Goal: Information Seeking & Learning: Understand process/instructions

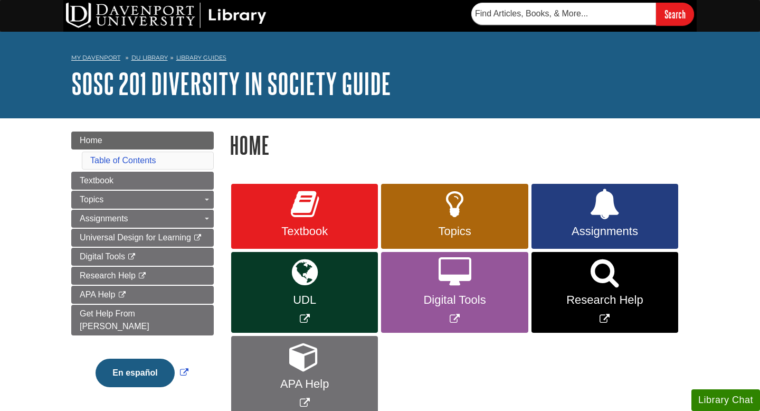
scroll to position [25, 0]
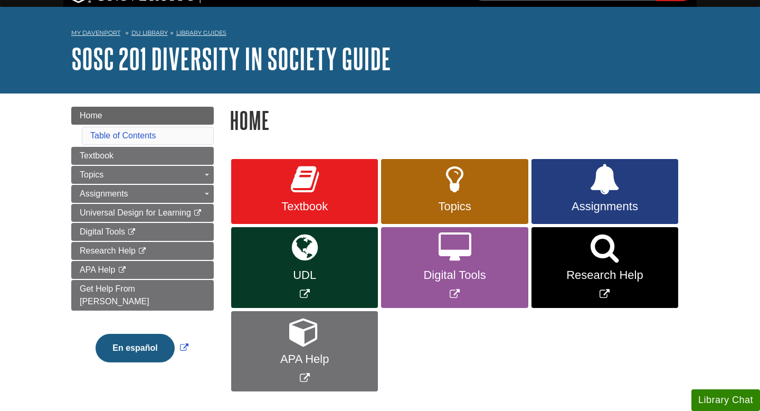
click at [307, 361] on span "APA Help" at bounding box center [304, 359] width 131 height 14
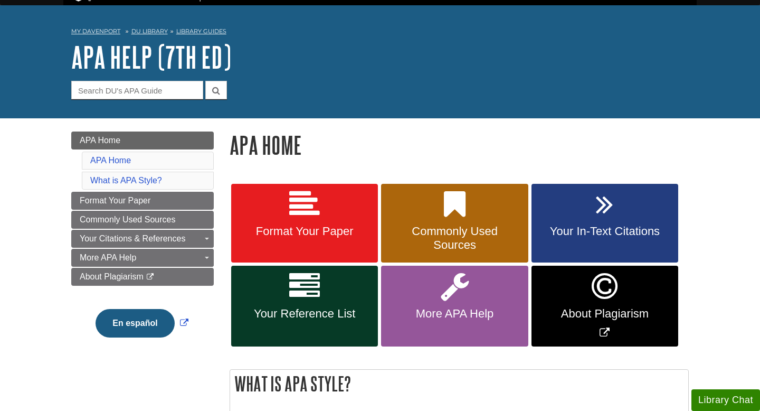
scroll to position [35, 0]
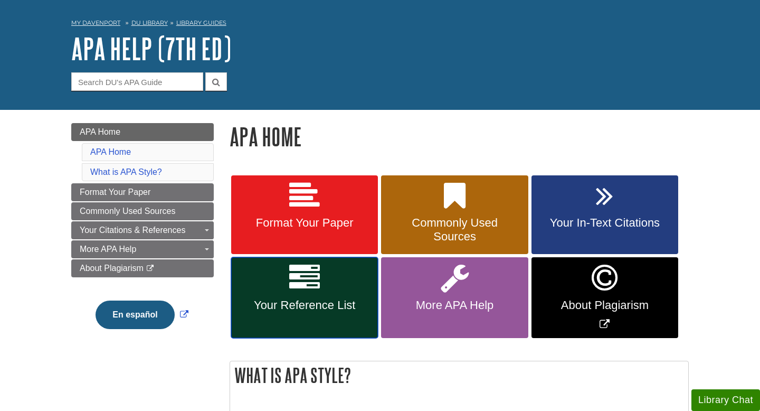
click at [320, 299] on span "Your Reference List" at bounding box center [304, 305] width 131 height 14
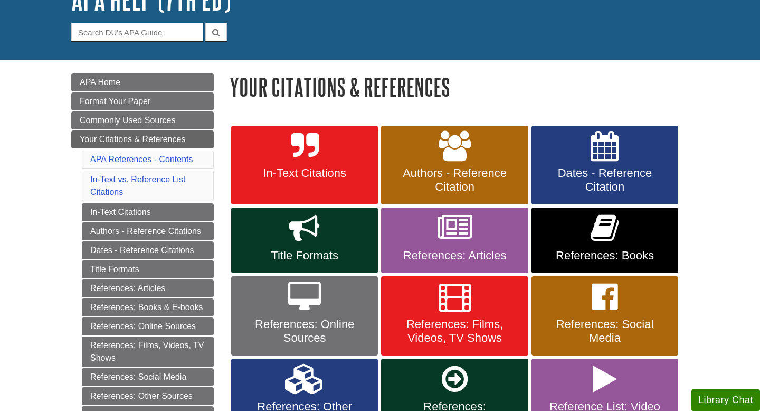
scroll to position [89, 0]
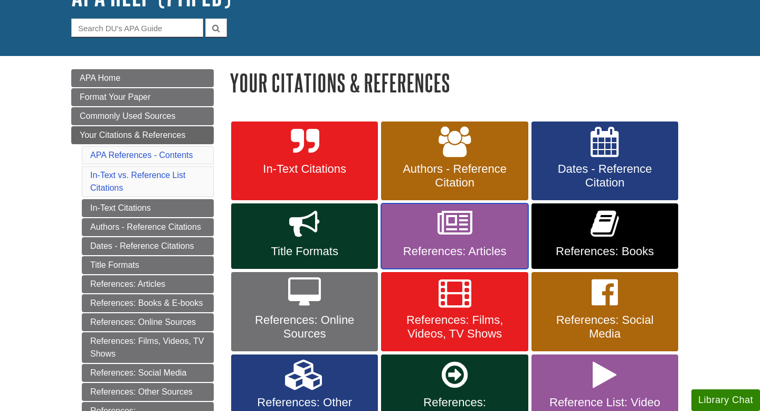
click at [448, 243] on link "References: Articles" at bounding box center [454, 235] width 147 height 65
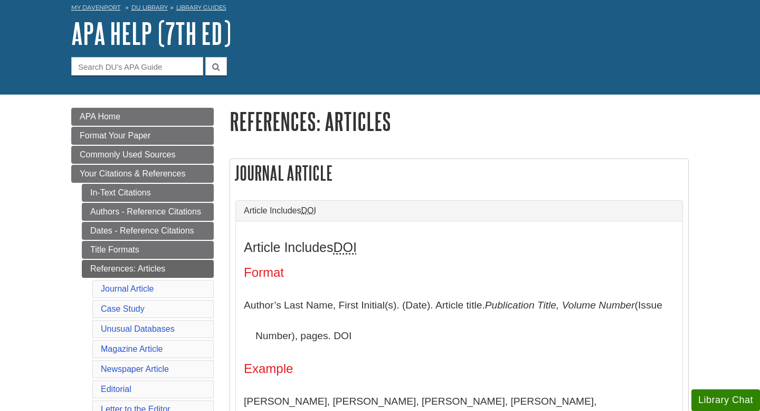
scroll to position [51, 0]
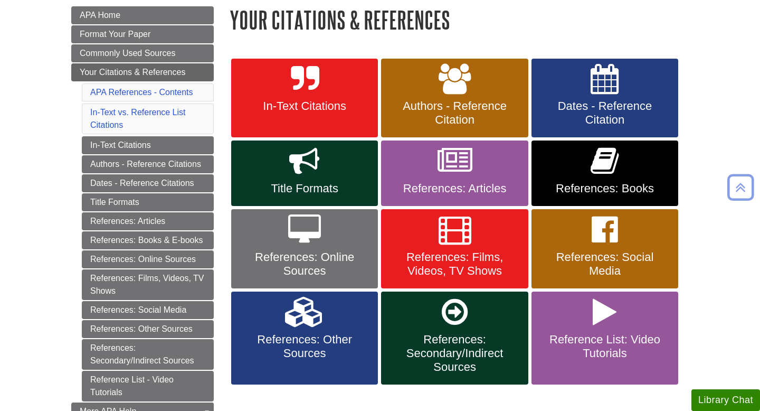
scroll to position [155, 0]
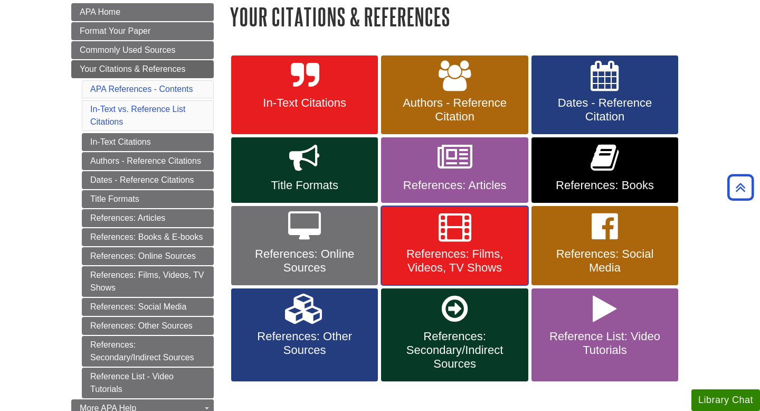
click at [433, 254] on span "References: Films, Videos, TV Shows" at bounding box center [454, 260] width 131 height 27
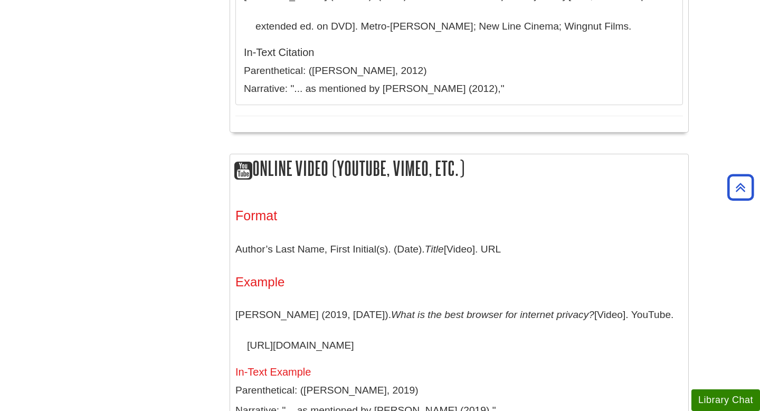
scroll to position [750, 0]
